Goal: Communication & Community: Connect with others

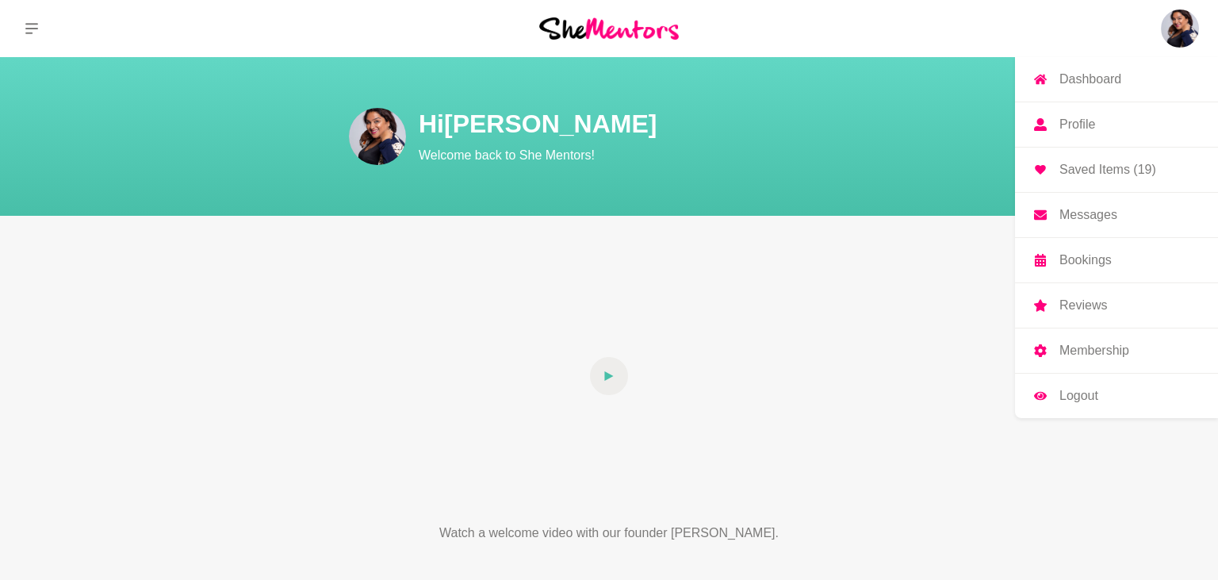
click at [1178, 30] on img at bounding box center [1180, 29] width 38 height 38
click at [1099, 213] on p "Messages" at bounding box center [1088, 215] width 58 height 13
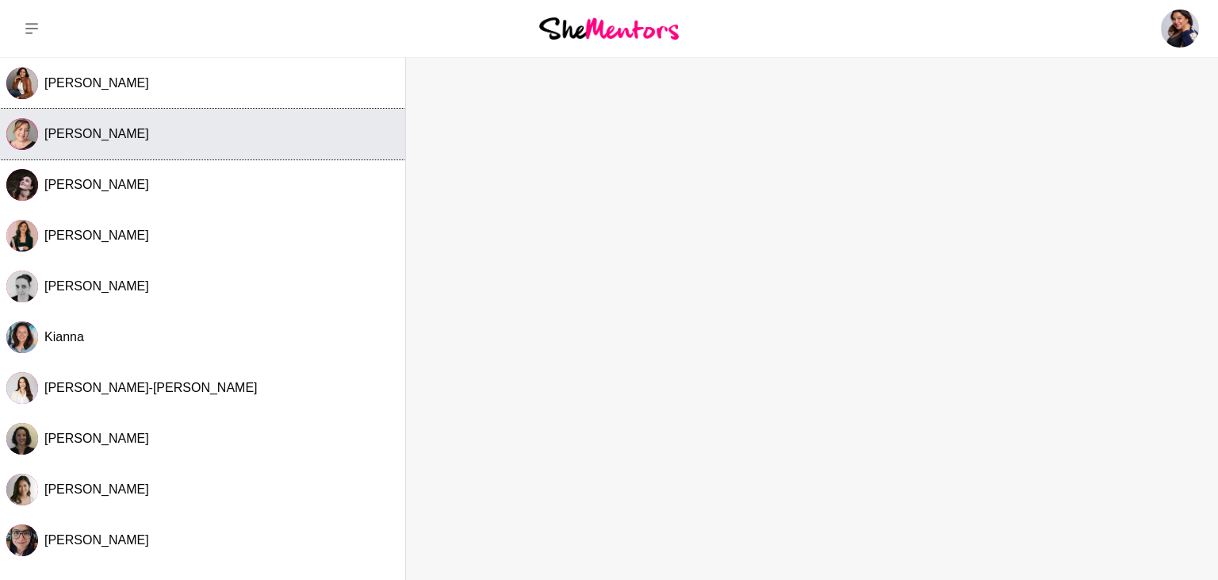
click at [71, 136] on span "[PERSON_NAME]" at bounding box center [96, 133] width 105 height 13
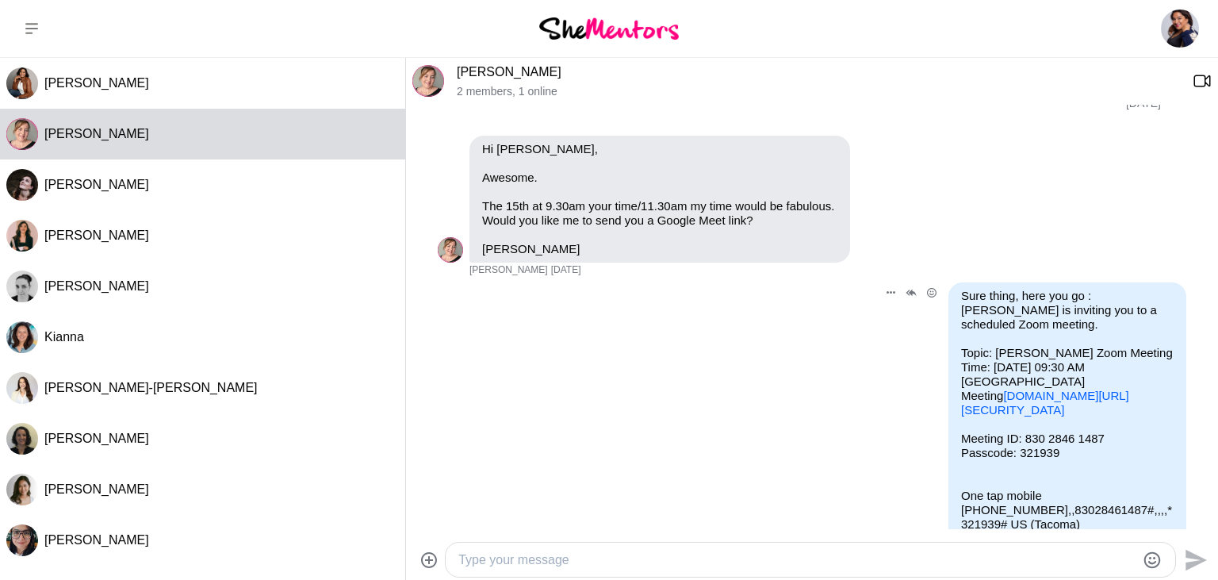
scroll to position [831, 0]
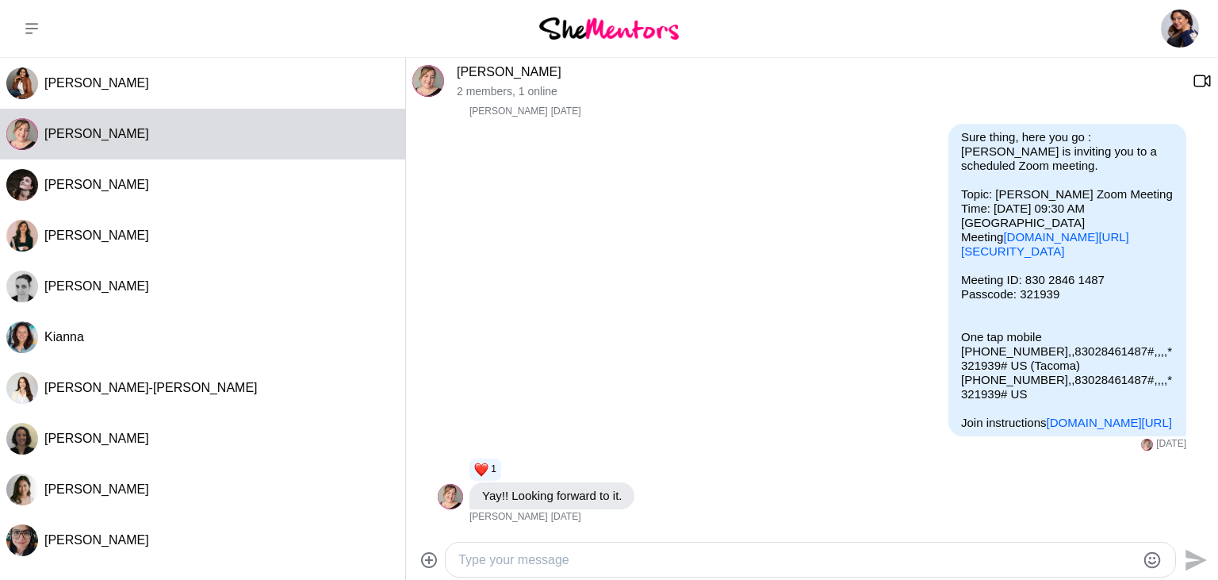
click at [569, 563] on textarea "Type your message" at bounding box center [796, 559] width 677 height 19
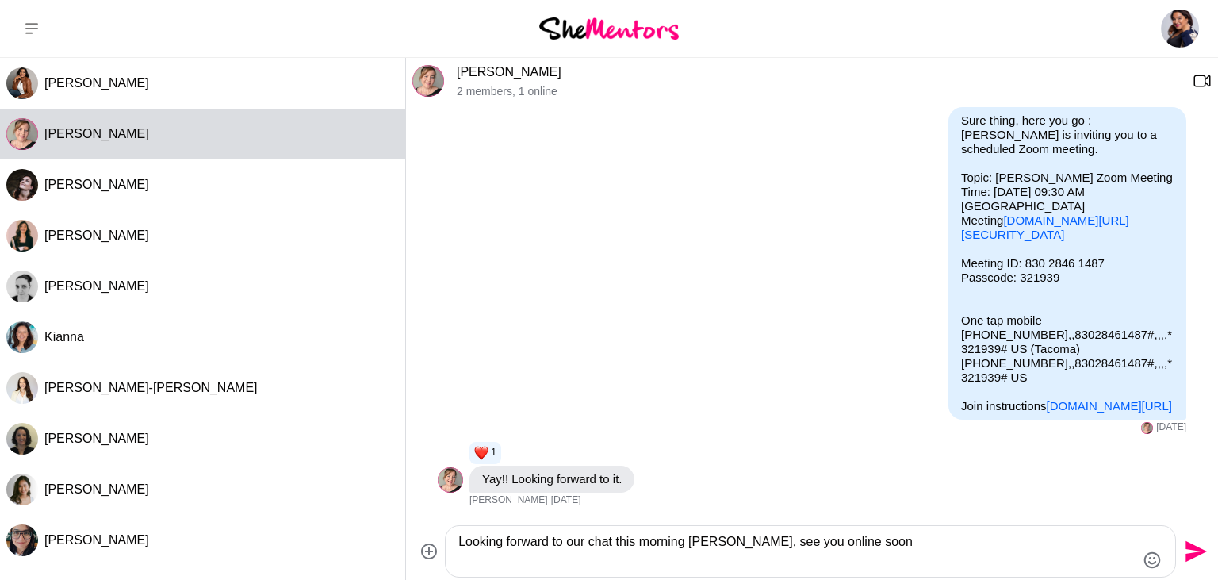
type textarea "Looking forward to our chat this morning [PERSON_NAME], see you online soon"
click at [1194, 555] on icon "Send" at bounding box center [1196, 551] width 21 height 21
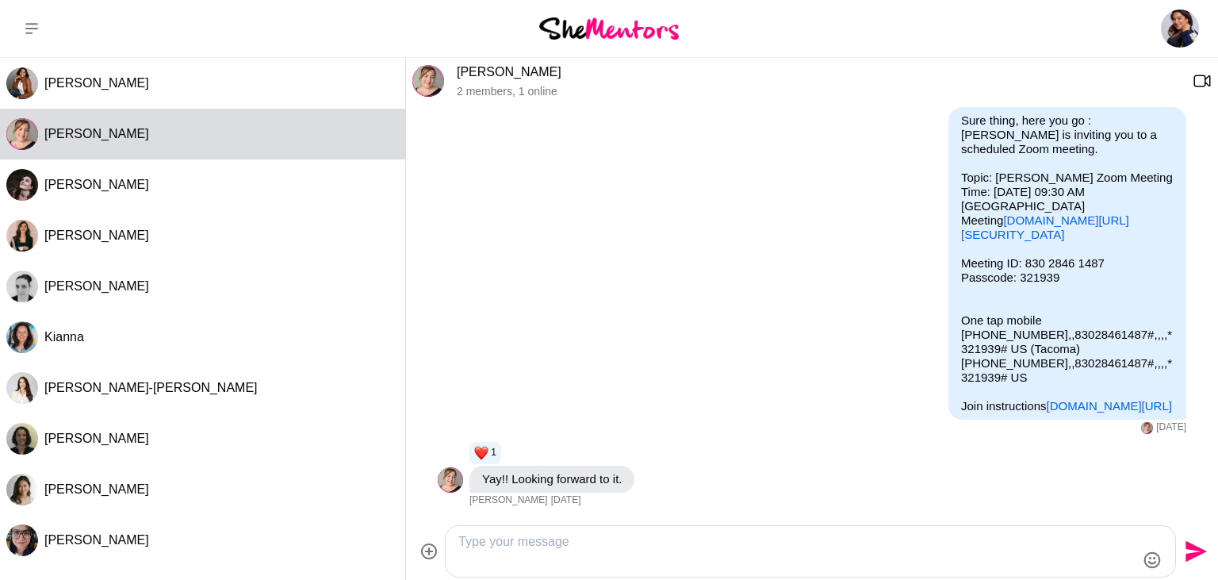
scroll to position [957, 0]
